Goal: Transaction & Acquisition: Purchase product/service

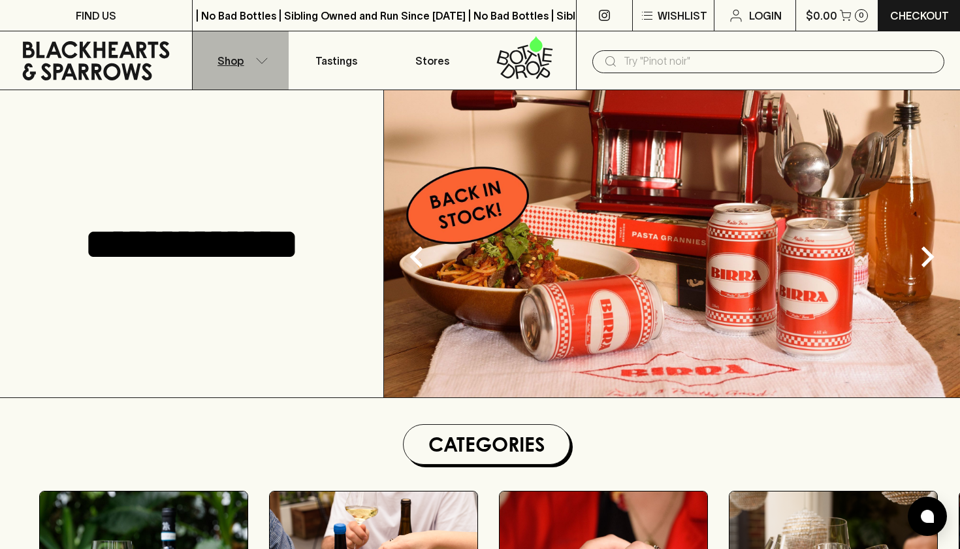
click at [264, 65] on button "Shop" at bounding box center [241, 60] width 96 height 58
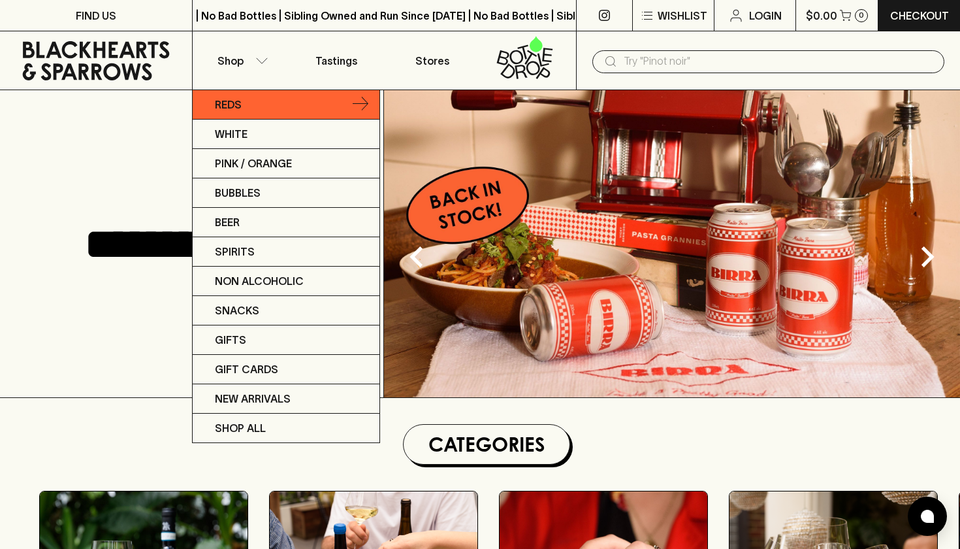
click at [241, 108] on p "Reds" at bounding box center [228, 105] width 27 height 16
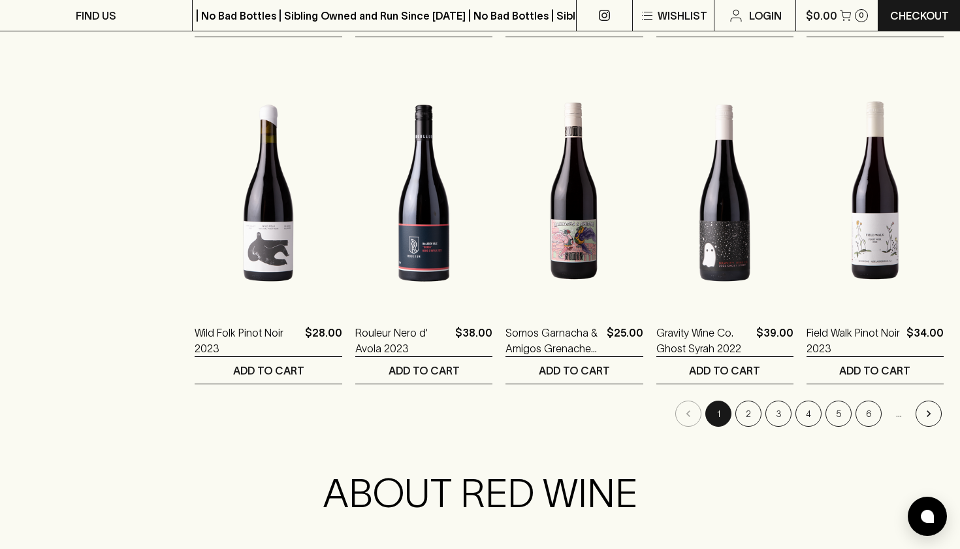
scroll to position [1228, 0]
click at [756, 410] on button "2" at bounding box center [748, 413] width 26 height 26
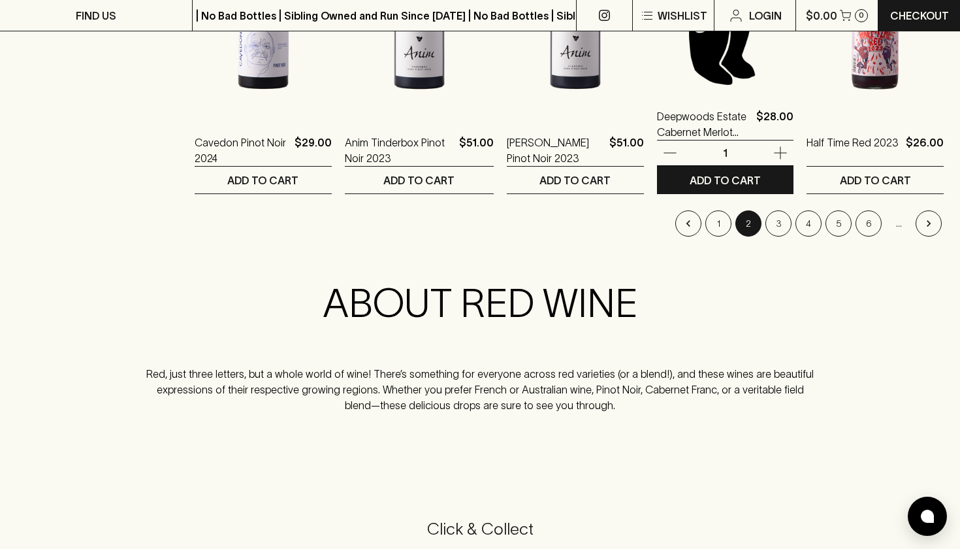
scroll to position [1461, 0]
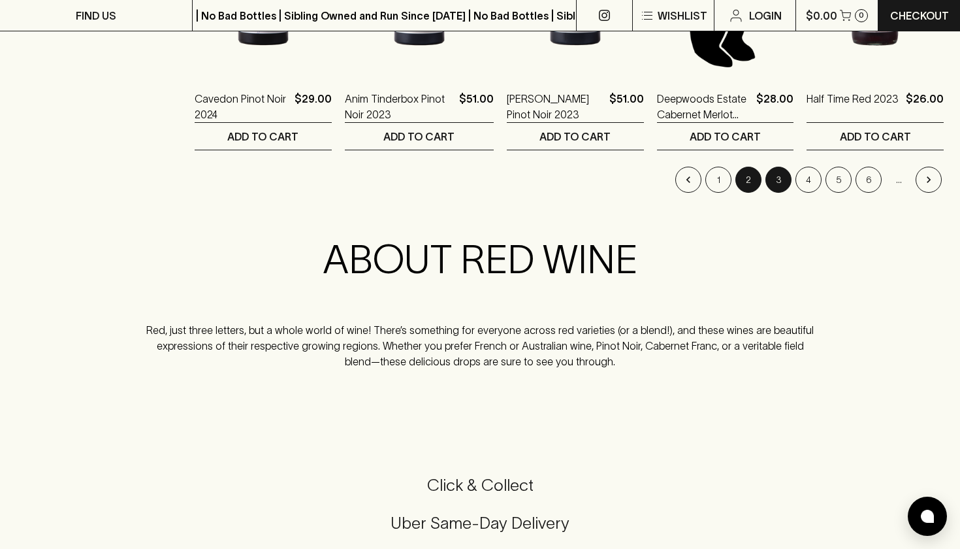
click at [775, 180] on button "3" at bounding box center [778, 180] width 26 height 26
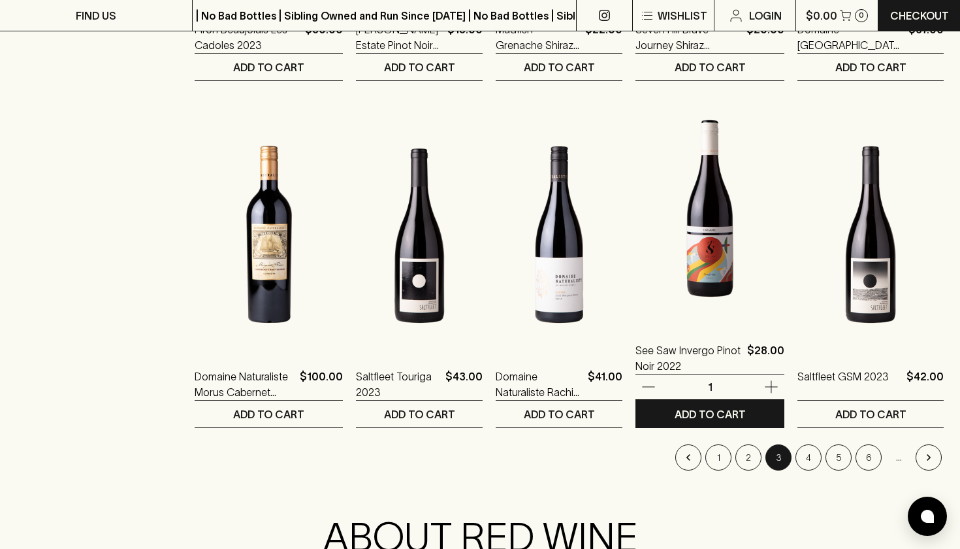
scroll to position [1186, 0]
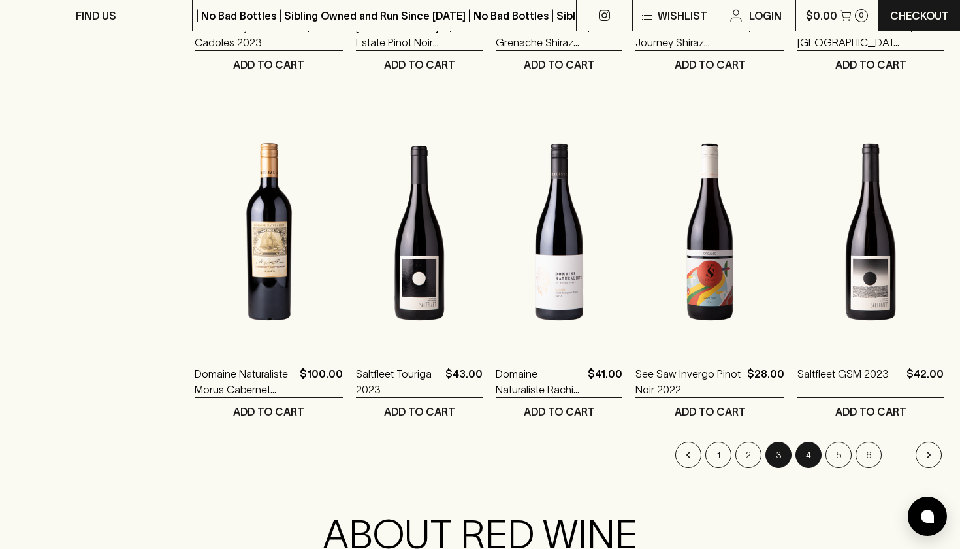
click at [810, 458] on button "4" at bounding box center [808, 454] width 26 height 26
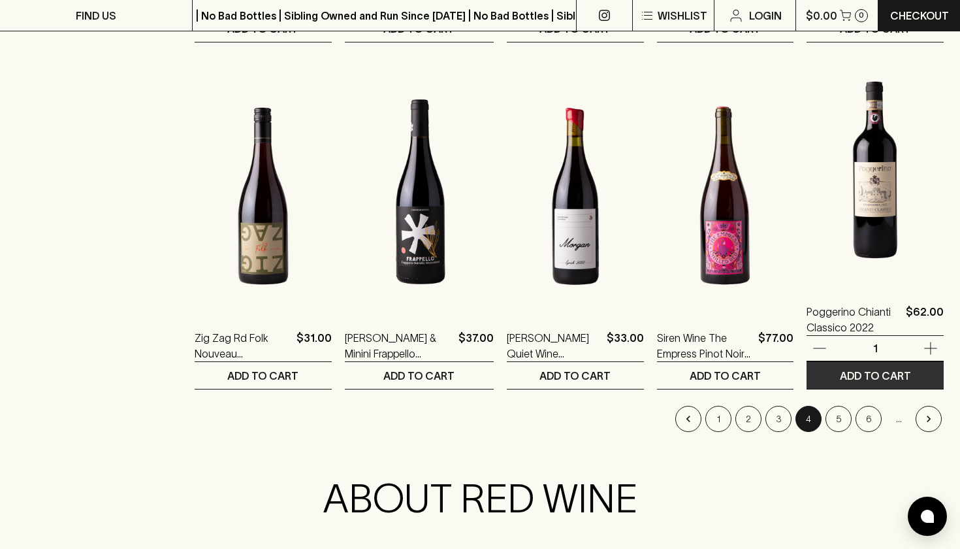
scroll to position [1244, 0]
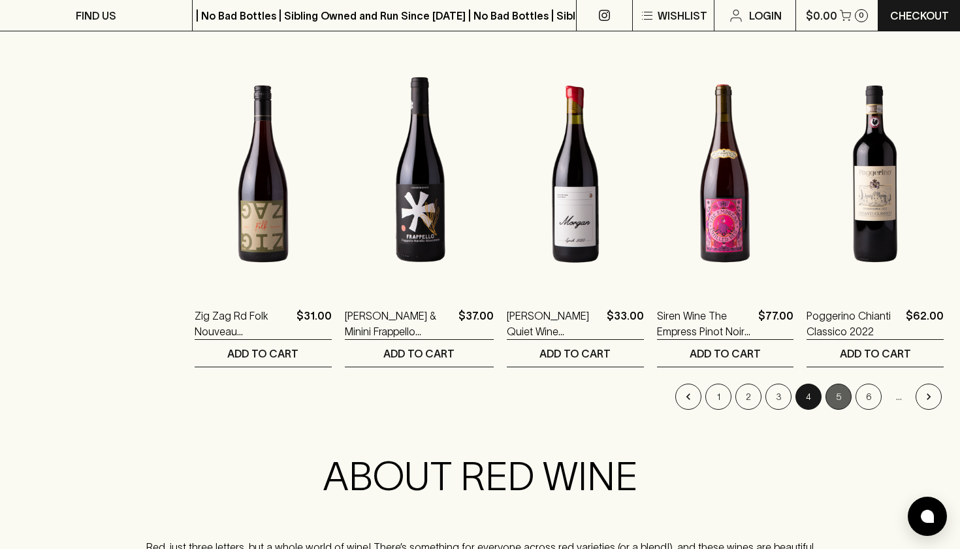
click at [844, 393] on button "5" at bounding box center [838, 396] width 26 height 26
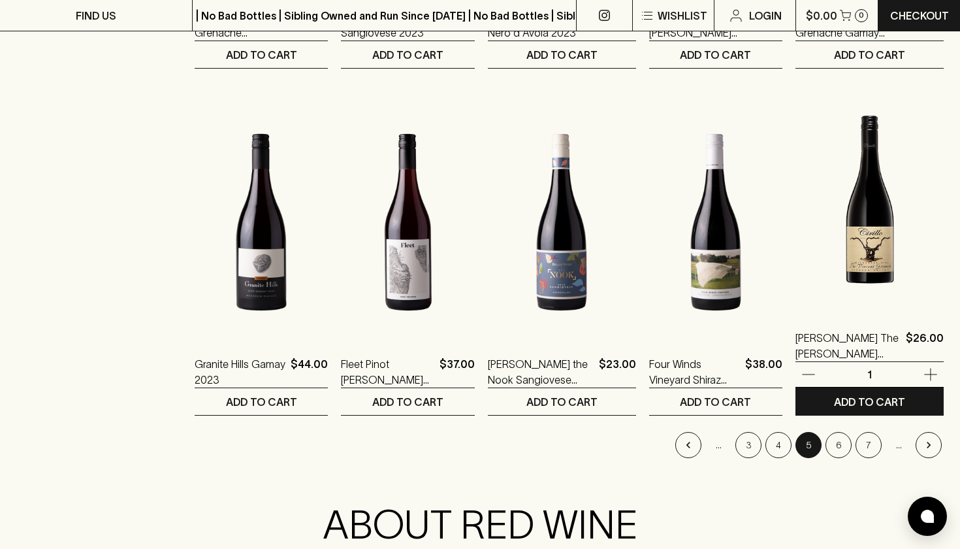
scroll to position [1206, 0]
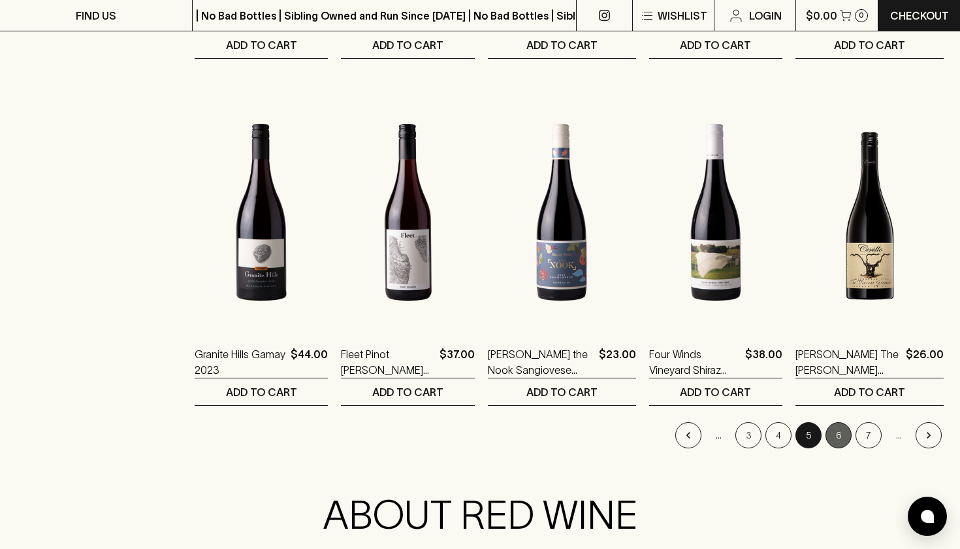
click at [842, 432] on button "6" at bounding box center [838, 435] width 26 height 26
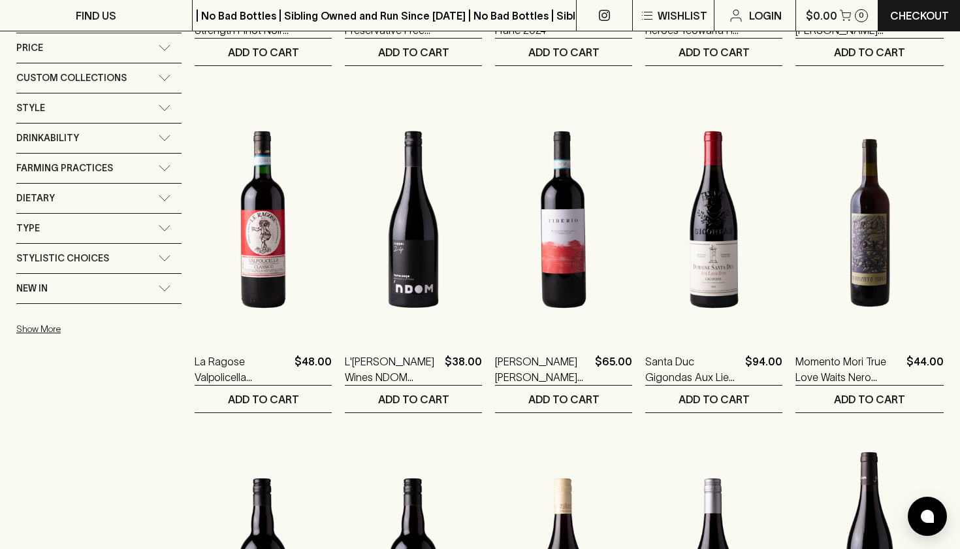
scroll to position [857, 0]
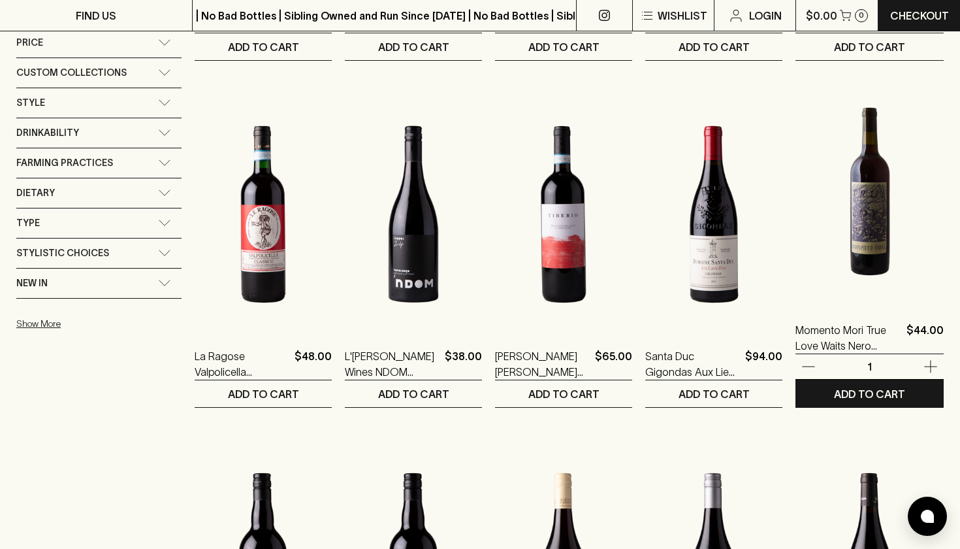
click at [861, 266] on img at bounding box center [869, 188] width 148 height 229
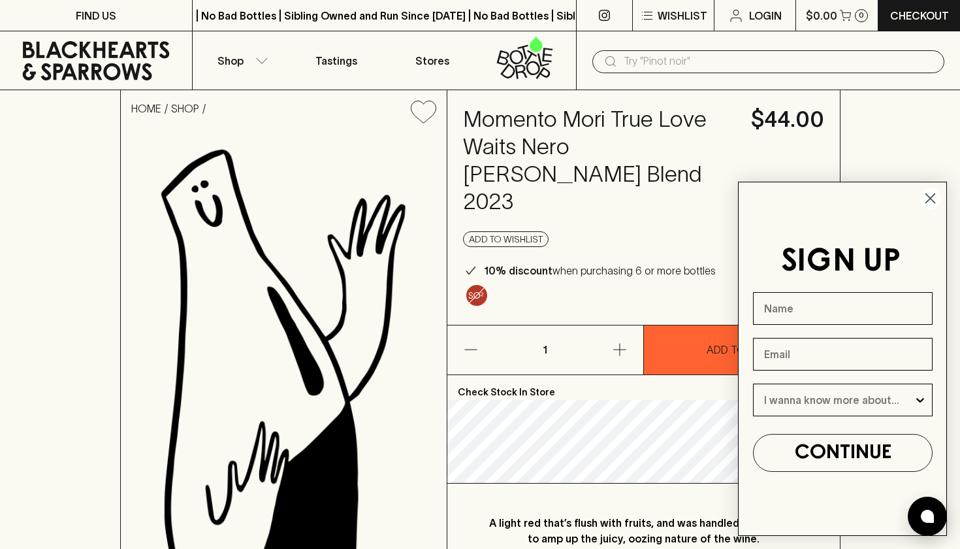
click at [929, 199] on icon "Close dialog" at bounding box center [930, 198] width 9 height 9
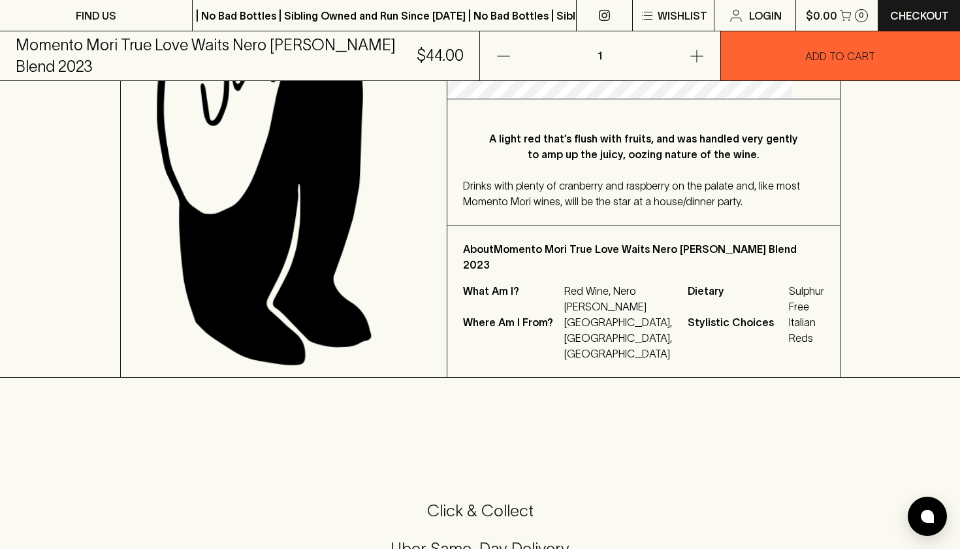
scroll to position [425, 0]
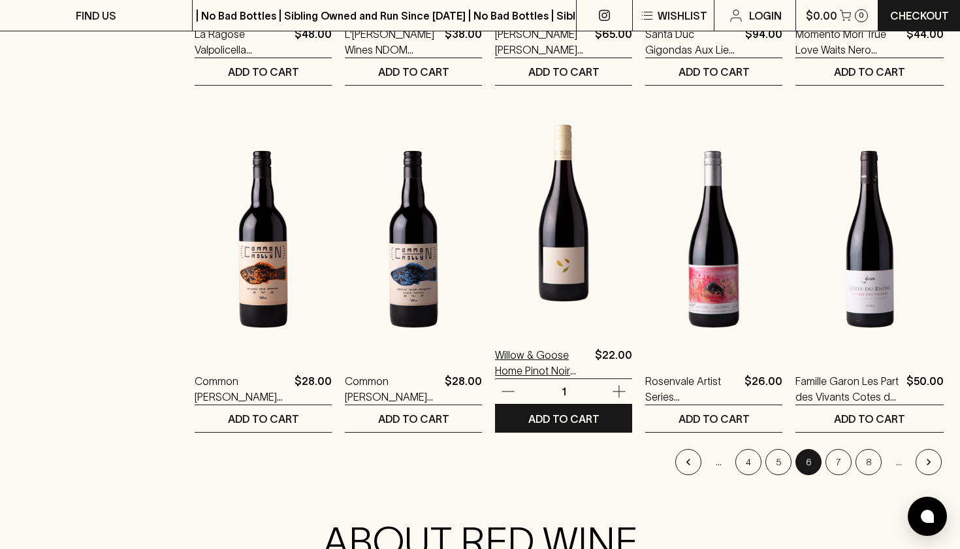
scroll to position [1185, 0]
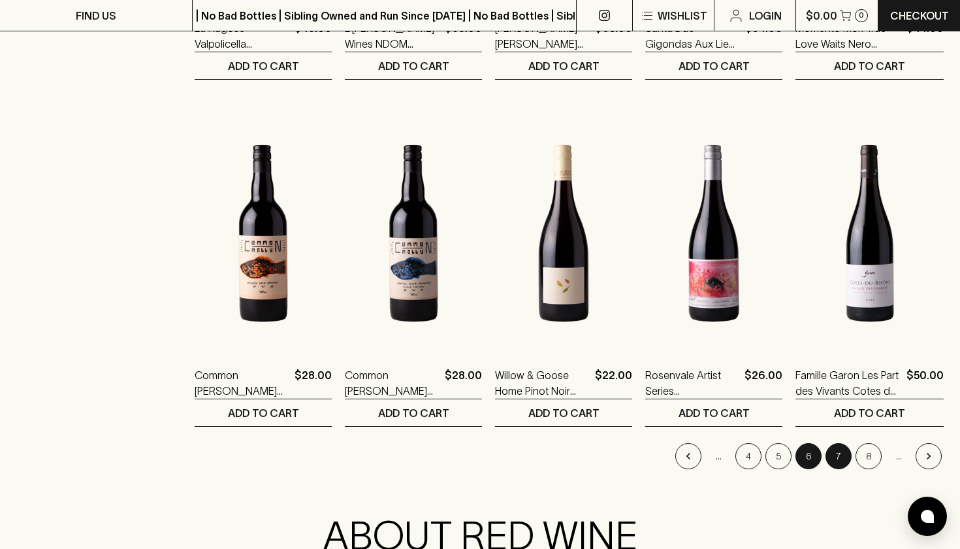
click at [837, 460] on button "7" at bounding box center [838, 456] width 26 height 26
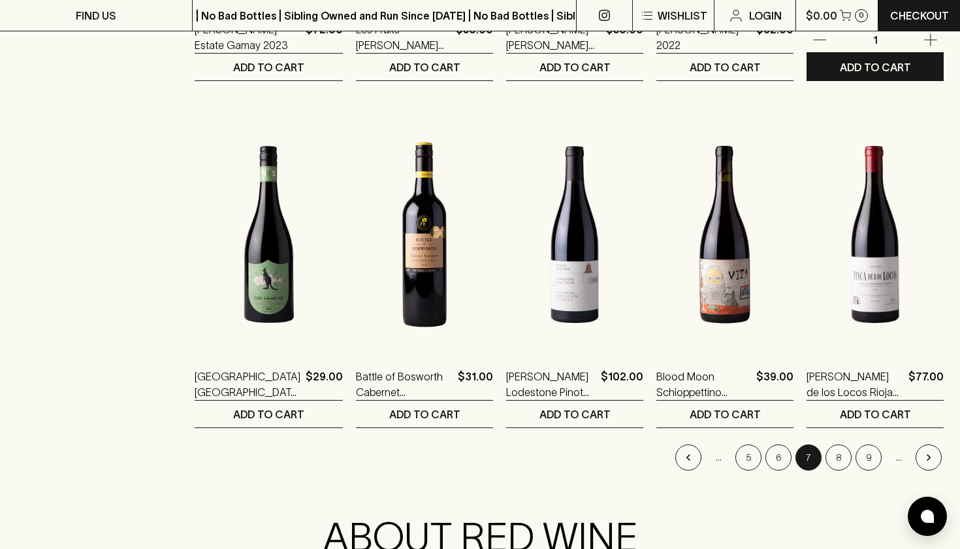
scroll to position [1216, 0]
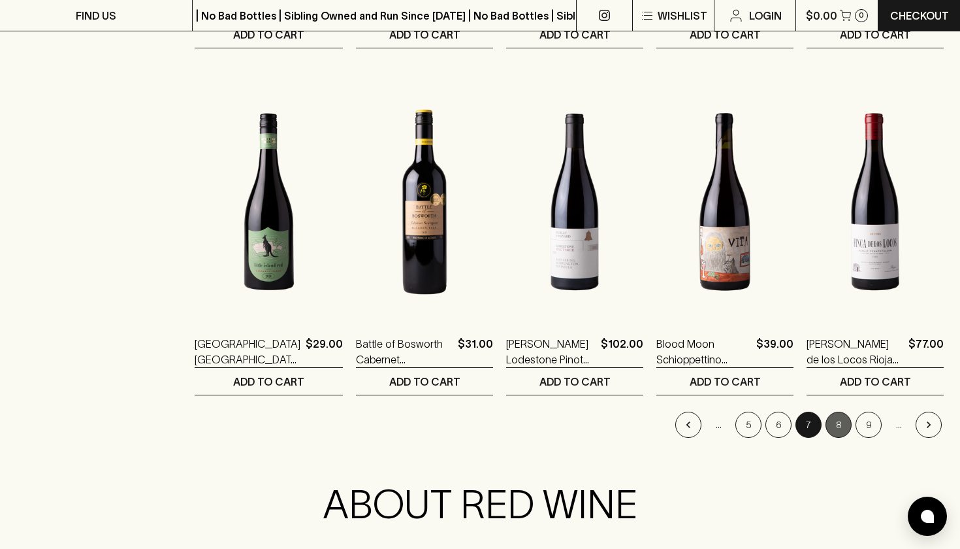
click at [836, 434] on button "8" at bounding box center [838, 424] width 26 height 26
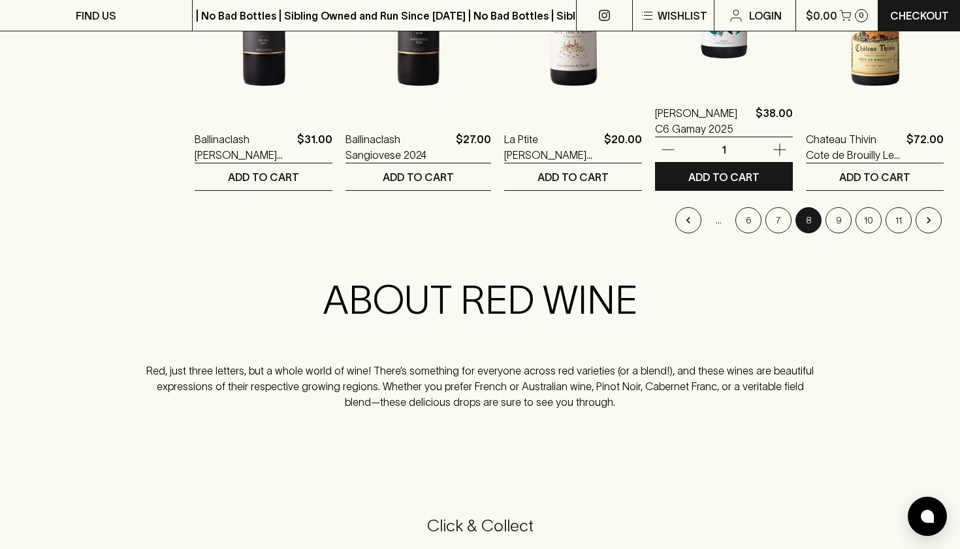
scroll to position [1434, 0]
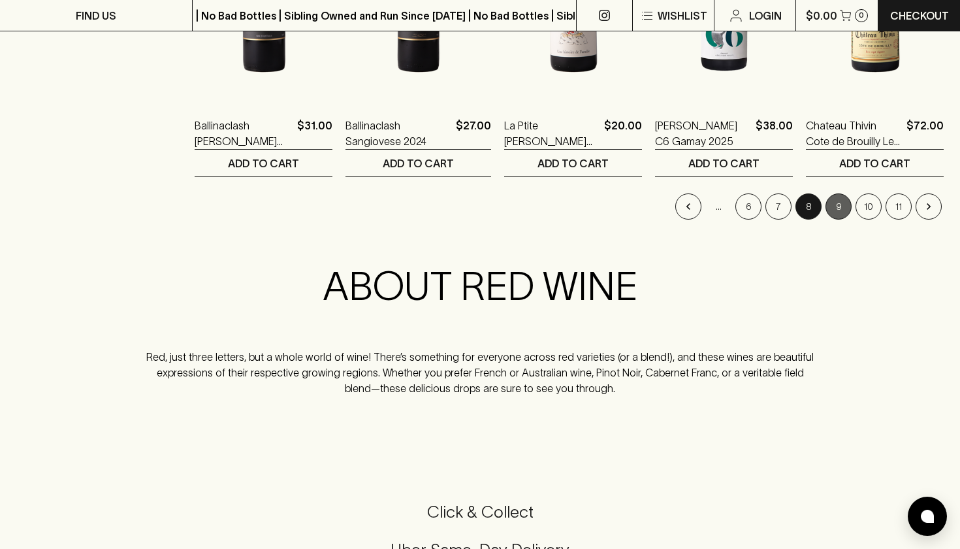
click at [836, 206] on button "9" at bounding box center [838, 206] width 26 height 26
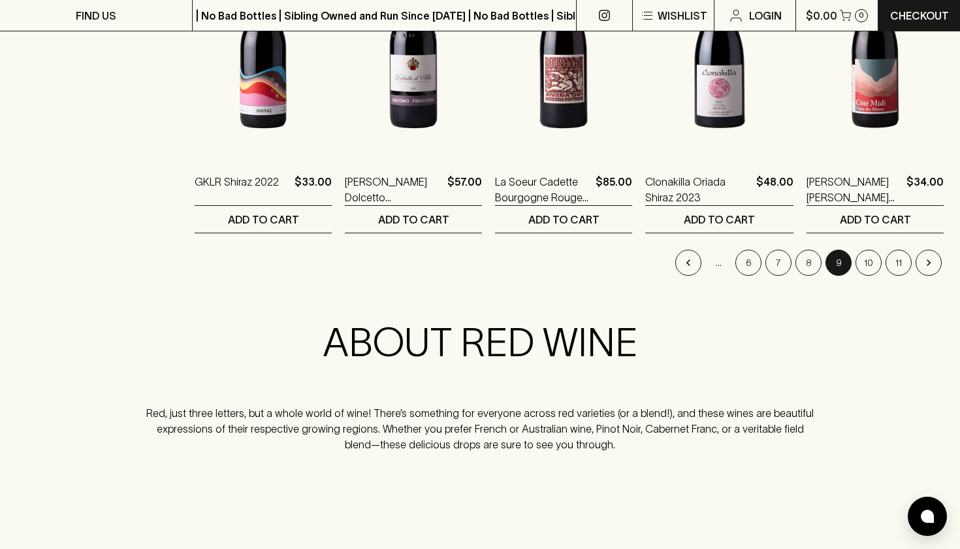
scroll to position [1385, 0]
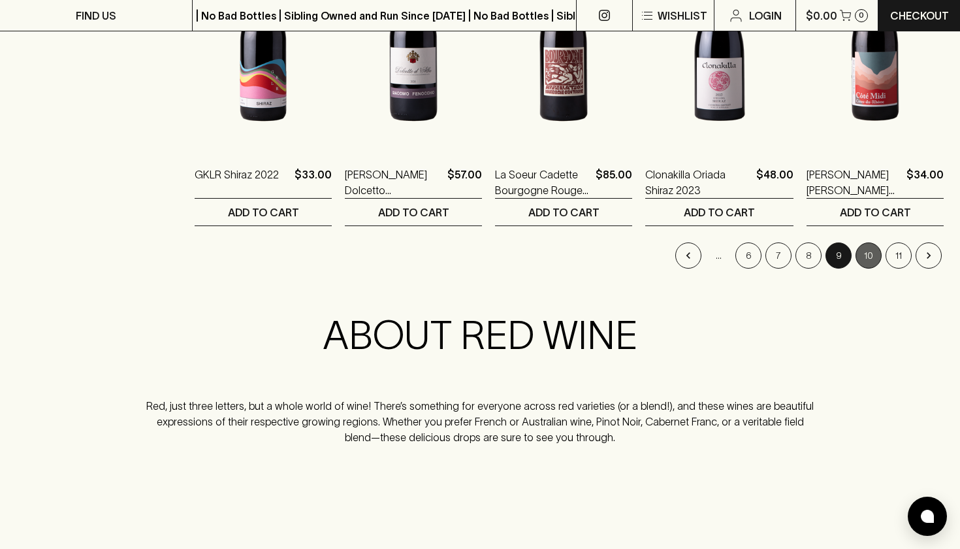
click at [860, 259] on button "10" at bounding box center [869, 255] width 26 height 26
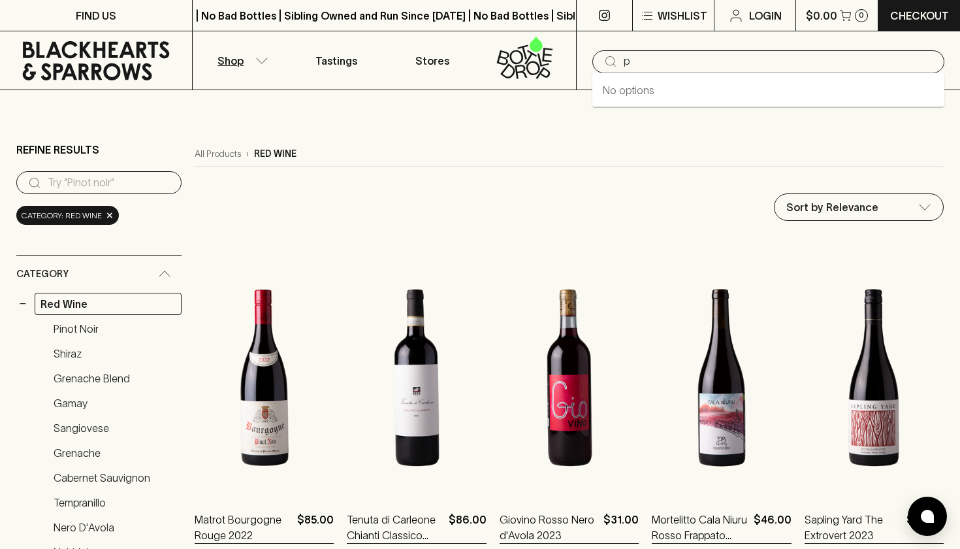
click at [803, 62] on input "p" at bounding box center [779, 61] width 310 height 21
type input "i"
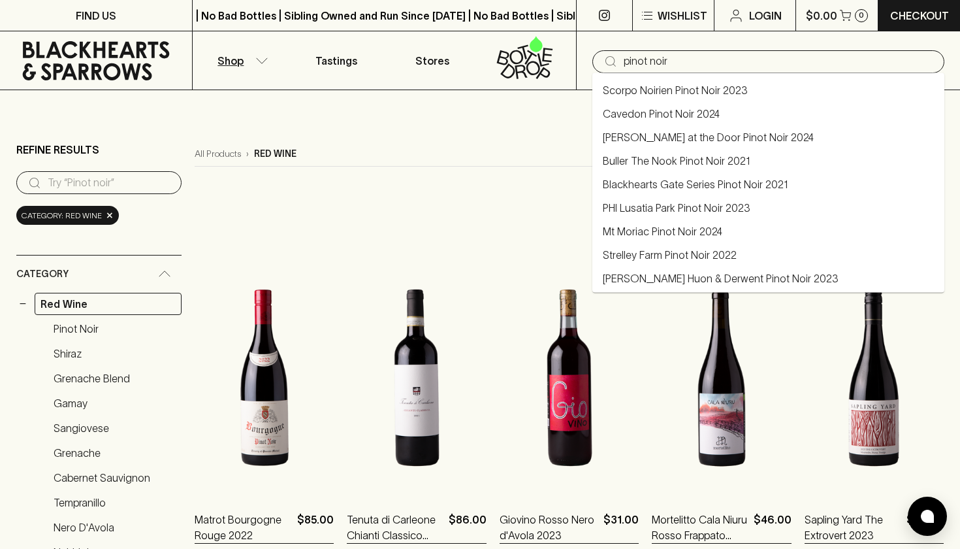
type input "pinot noir"
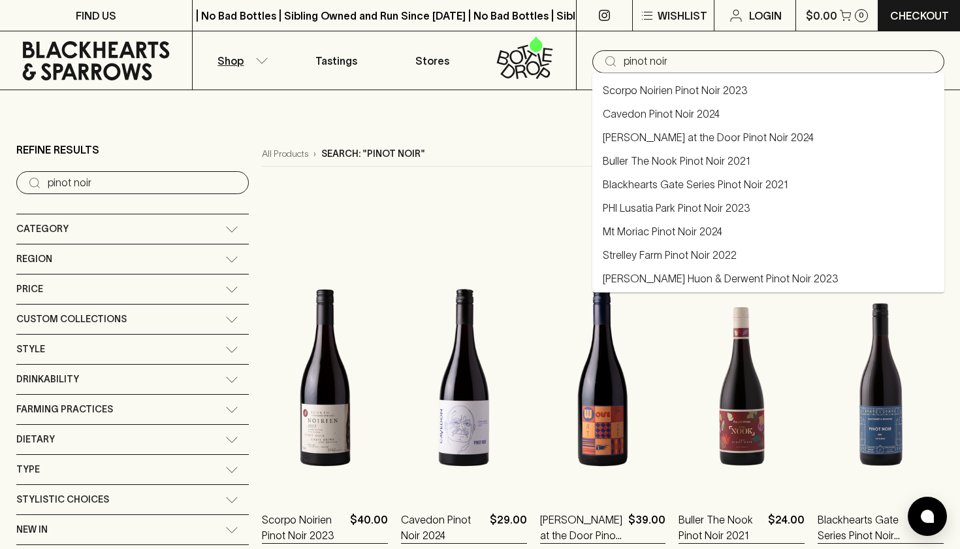
drag, startPoint x: 703, startPoint y: 57, endPoint x: 554, endPoint y: 35, distance: 150.0
click at [554, 35] on div "Shop Tastings Stores ​ pinot noir" at bounding box center [480, 60] width 960 height 59
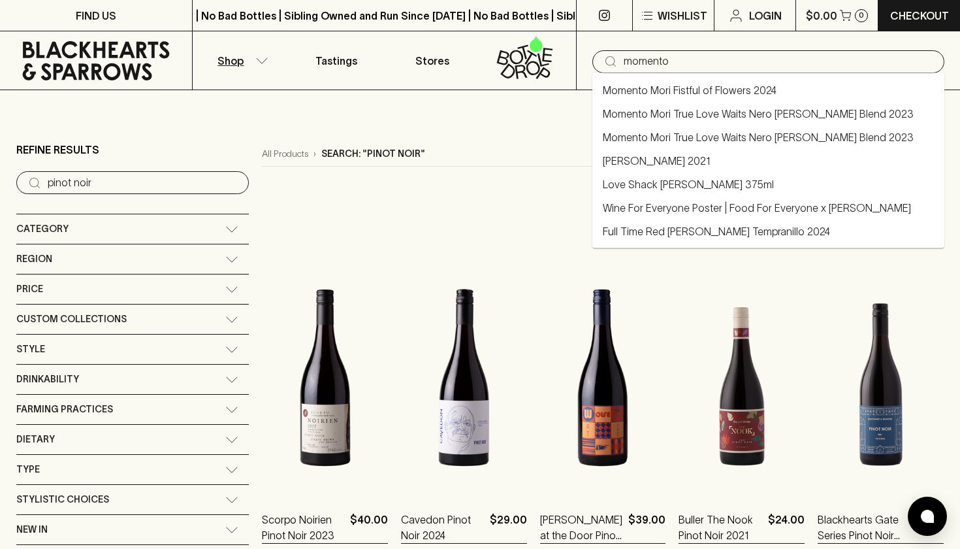
type input "momento"
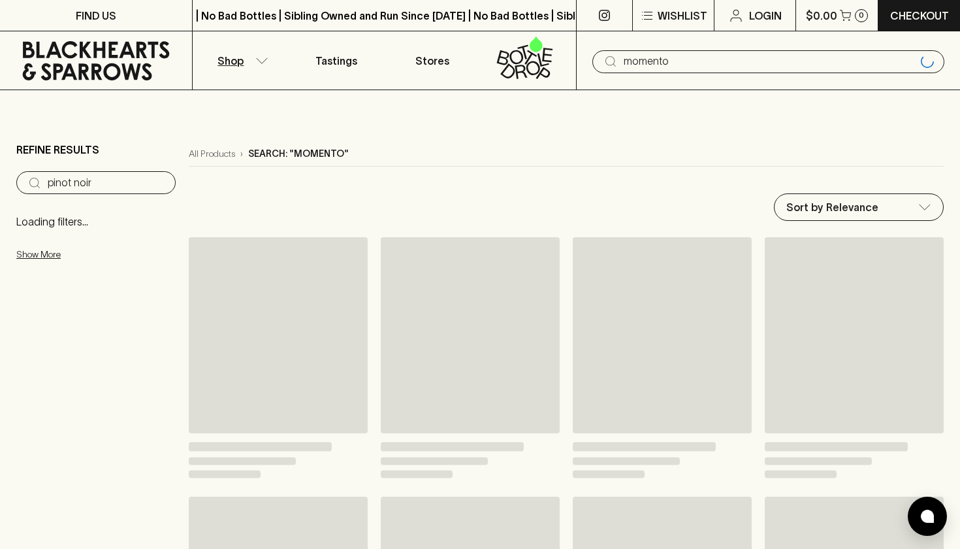
type input "momento"
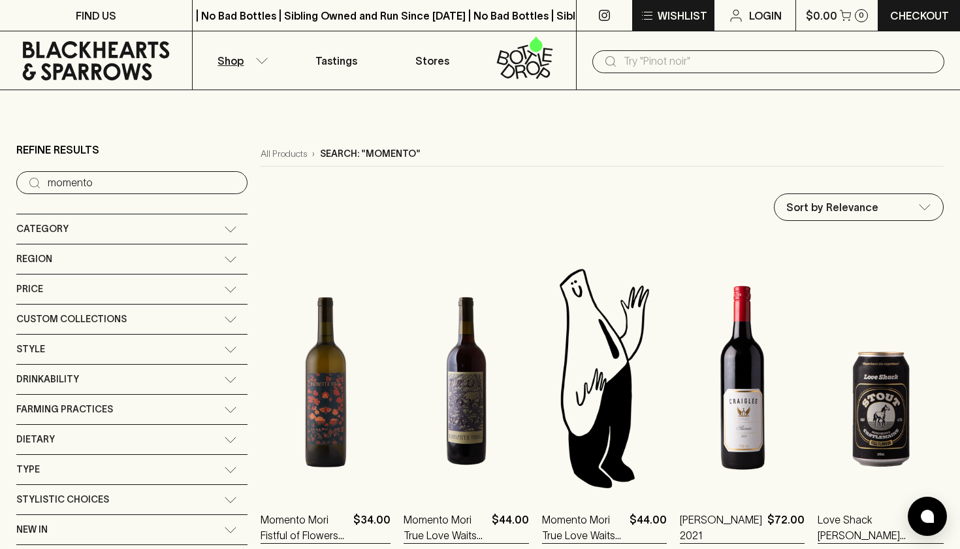
click at [665, 19] on p "Wishlist" at bounding box center [683, 16] width 50 height 16
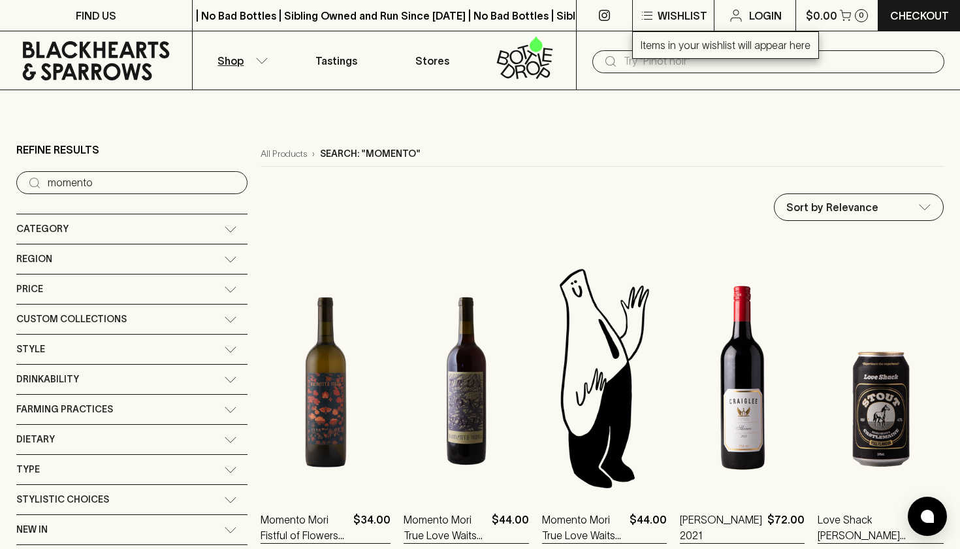
click at [86, 64] on div at bounding box center [480, 274] width 960 height 549
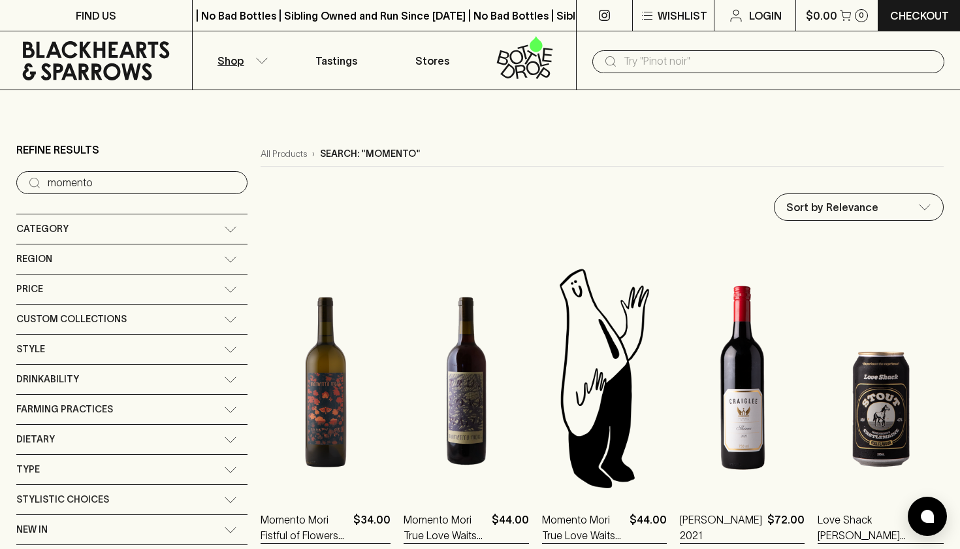
click at [257, 60] on icon "button" at bounding box center [261, 60] width 13 height 7
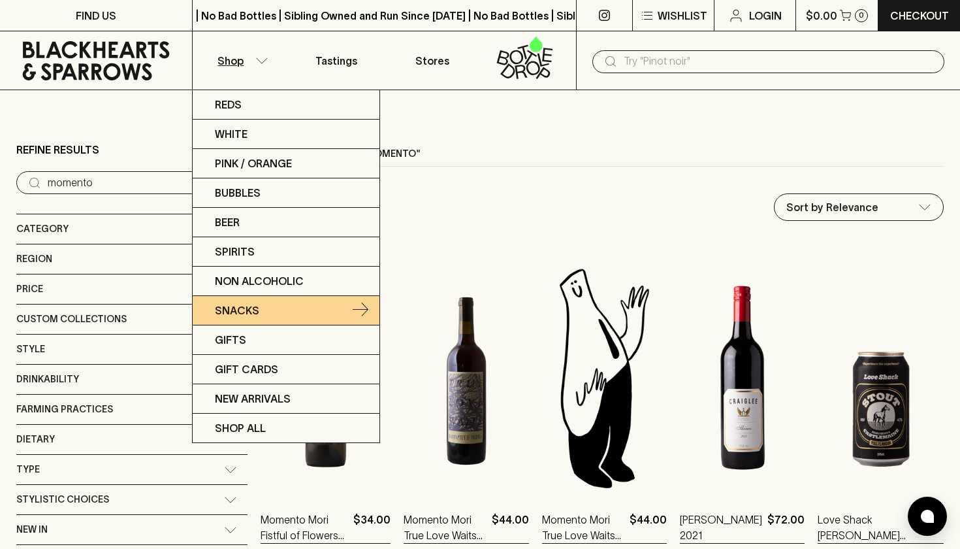
click at [264, 310] on link "Snacks" at bounding box center [286, 310] width 187 height 29
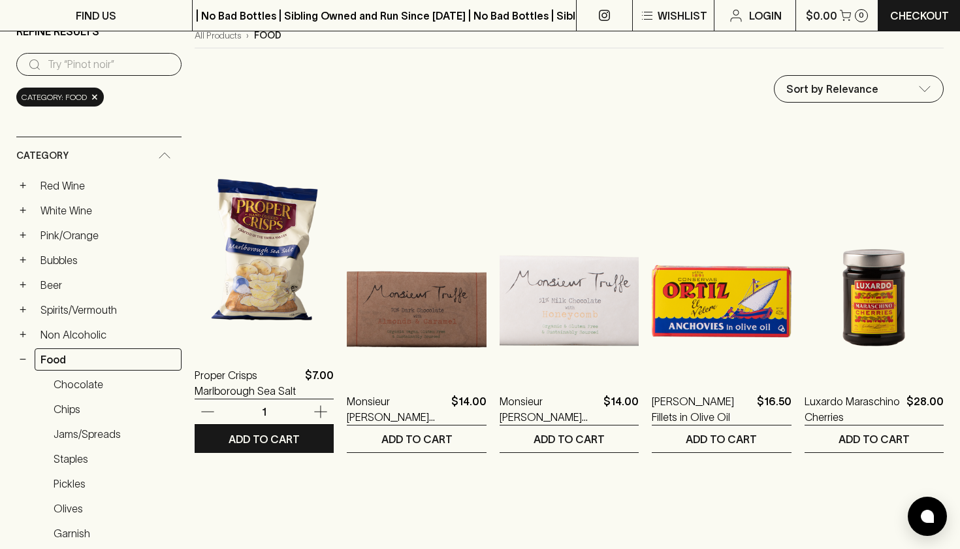
scroll to position [117, 0]
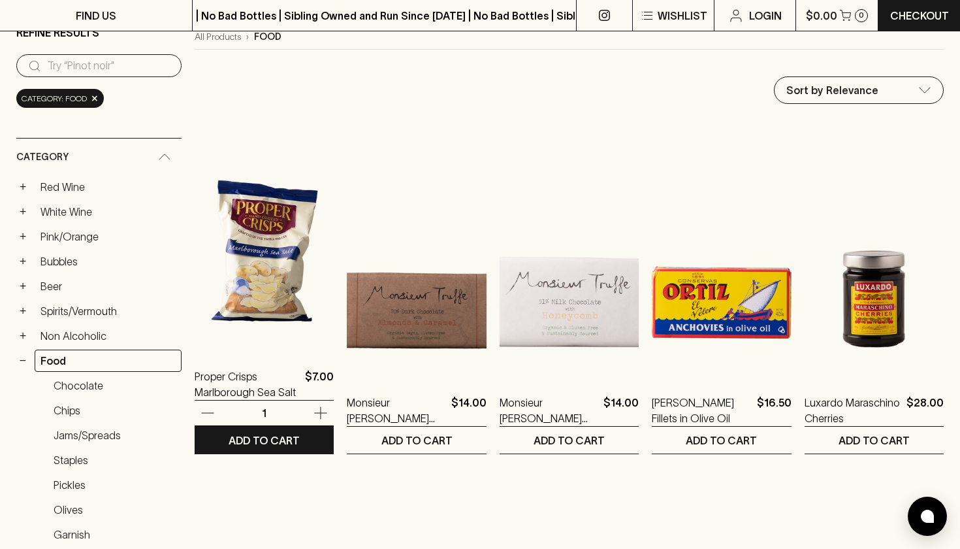
click at [264, 310] on img at bounding box center [264, 234] width 139 height 229
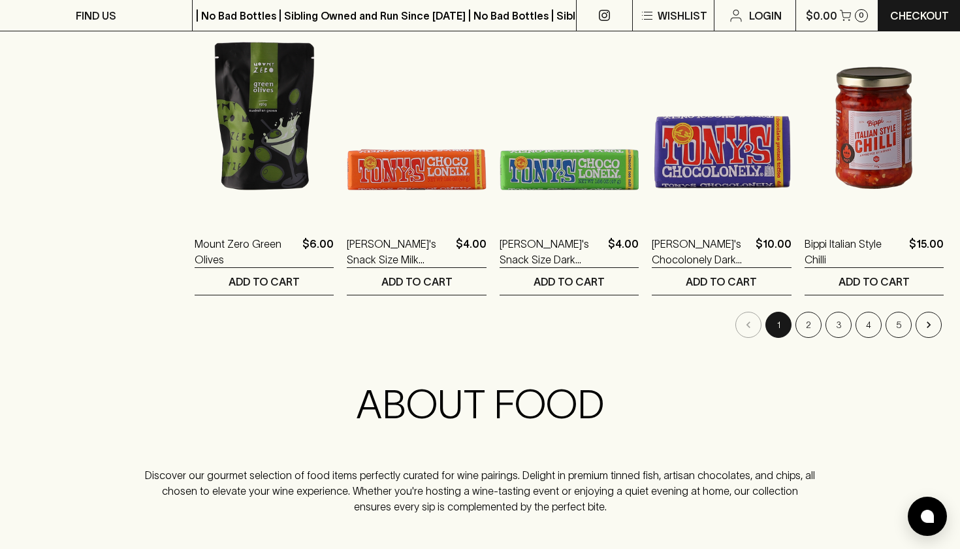
scroll to position [1317, 0]
click at [809, 322] on button "2" at bounding box center [808, 324] width 26 height 26
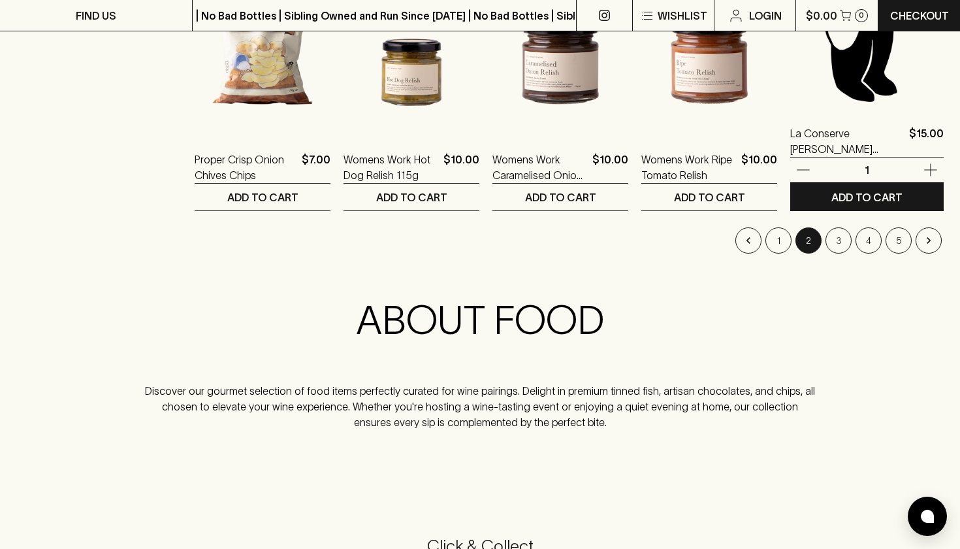
scroll to position [1401, 0]
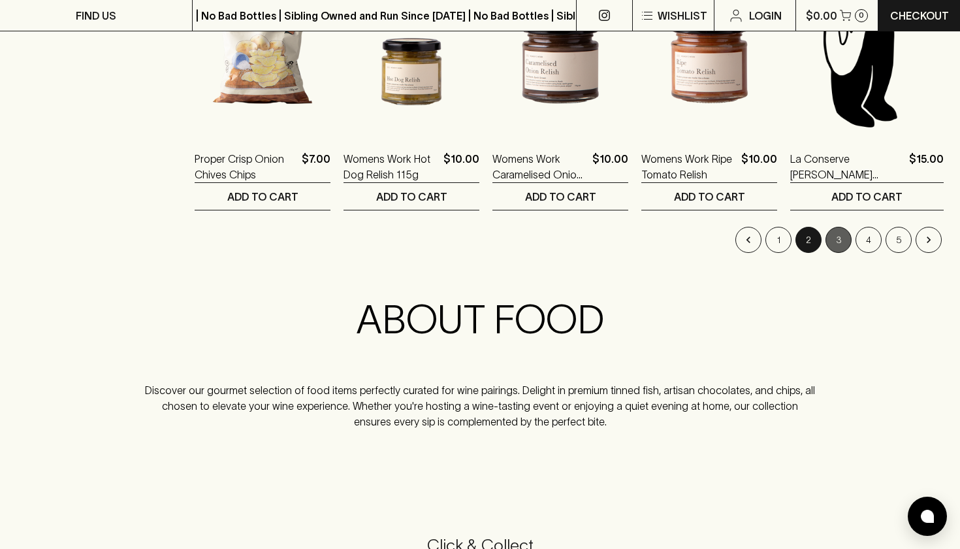
click at [842, 240] on button "3" at bounding box center [838, 240] width 26 height 26
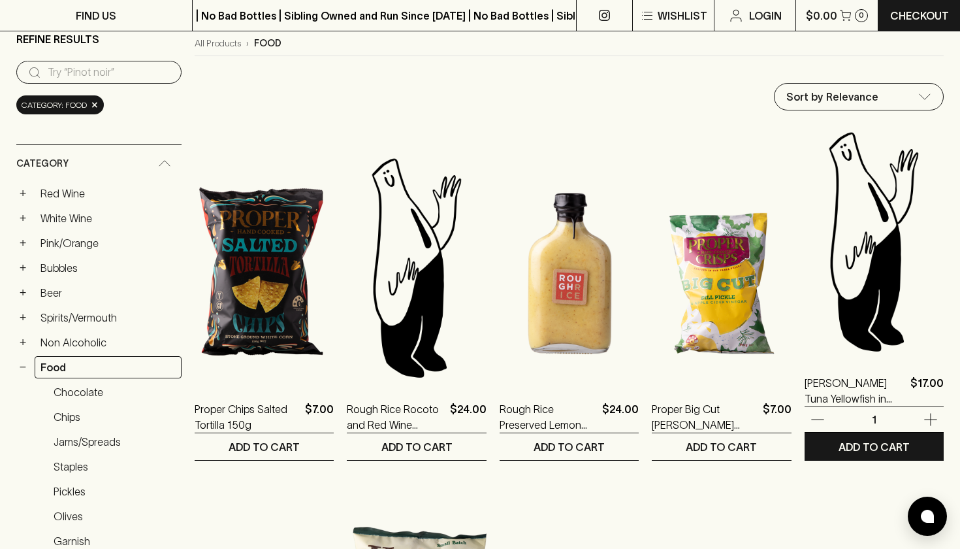
scroll to position [111, 0]
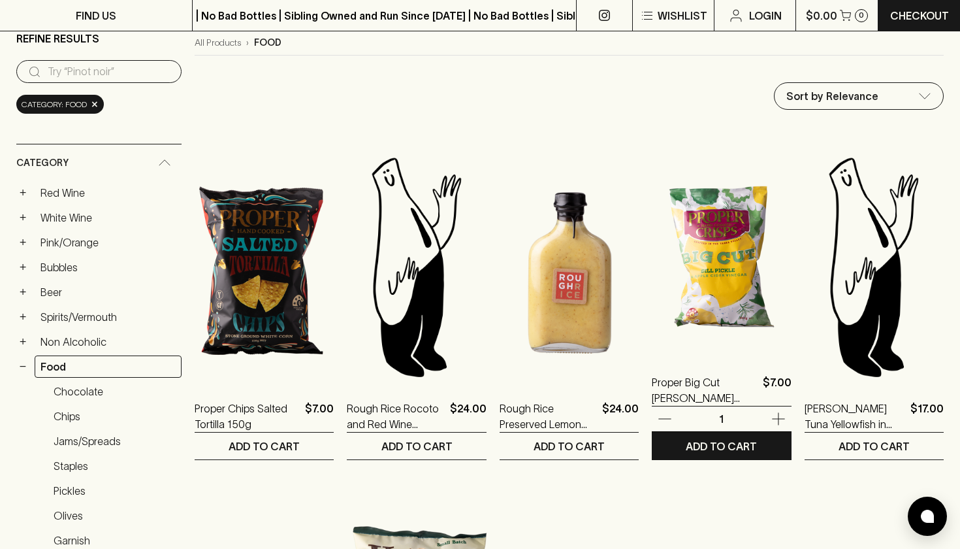
click at [715, 268] on img at bounding box center [721, 240] width 139 height 229
